Goal: Information Seeking & Learning: Learn about a topic

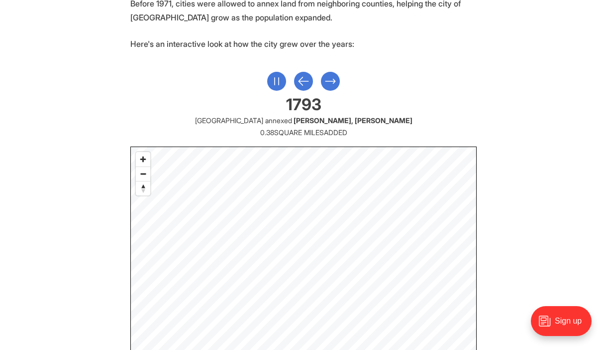
scroll to position [456, 0]
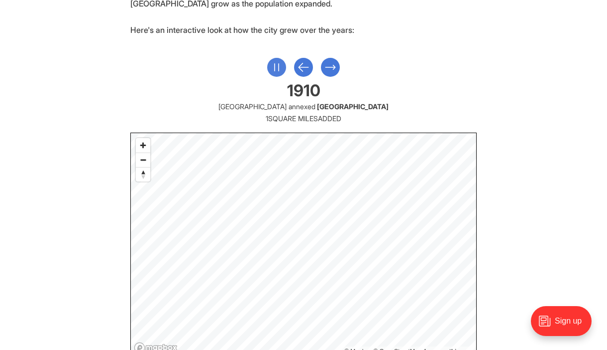
click at [273, 62] on icon "Pause" at bounding box center [276, 67] width 13 height 18
click at [339, 64] on icon "Next Slide" at bounding box center [344, 67] width 13 height 18
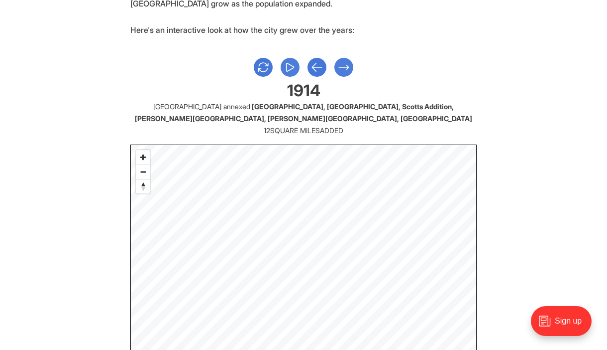
click at [347, 67] on icon "Next Slide" at bounding box center [344, 67] width 10 height 4
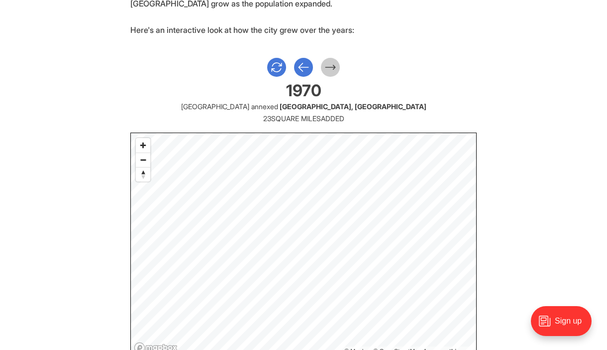
click at [333, 64] on div at bounding box center [303, 67] width 347 height 19
click at [306, 71] on icon "Previous Slide" at bounding box center [303, 67] width 13 height 18
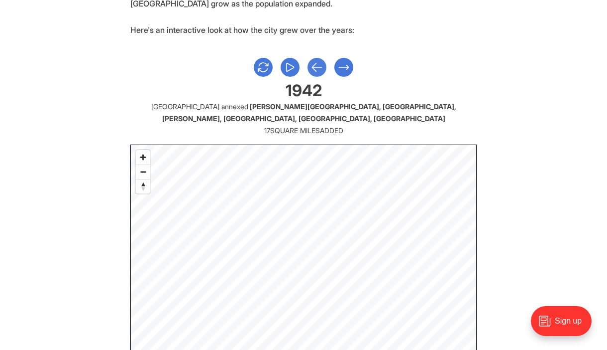
click at [322, 66] on icon "Previous Slide" at bounding box center [317, 67] width 13 height 18
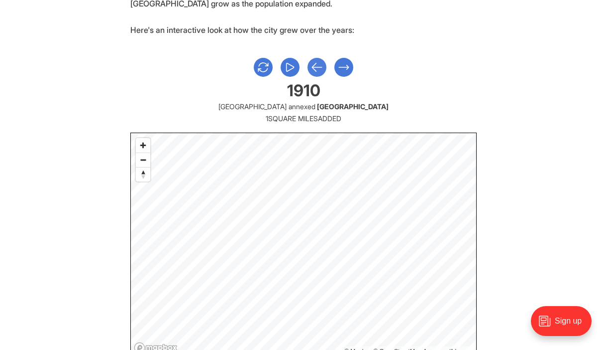
click at [322, 66] on icon "Previous Slide" at bounding box center [317, 67] width 13 height 18
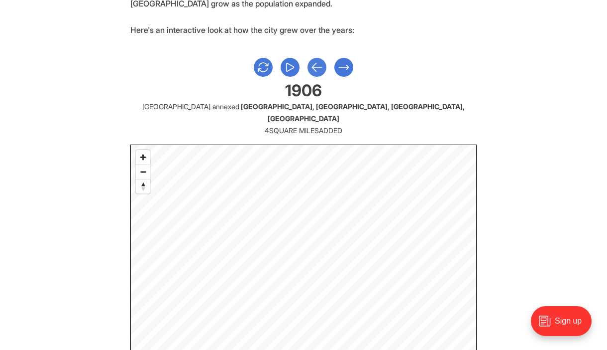
click at [322, 66] on icon "Previous Slide" at bounding box center [317, 67] width 13 height 18
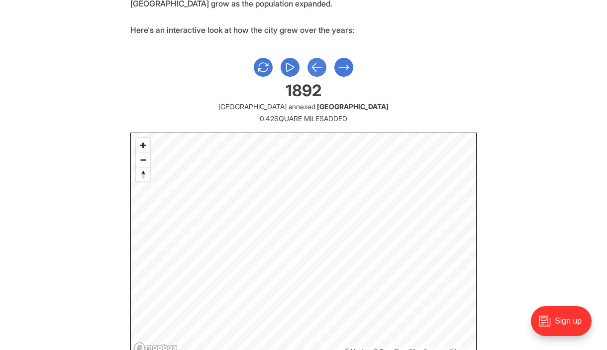
click at [322, 66] on icon "Previous Slide" at bounding box center [317, 67] width 13 height 18
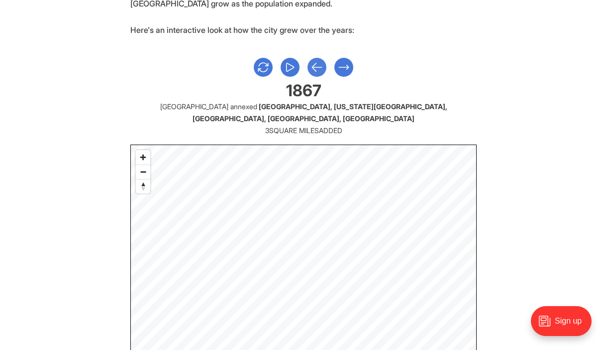
click at [322, 66] on icon "Previous Slide" at bounding box center [317, 67] width 13 height 18
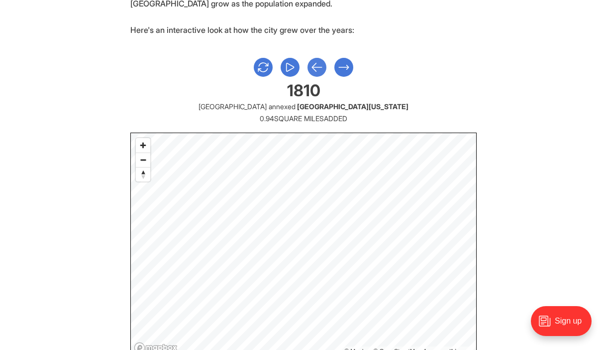
click at [322, 66] on icon "Previous Slide" at bounding box center [317, 67] width 13 height 18
